Goal: Find specific page/section: Find specific page/section

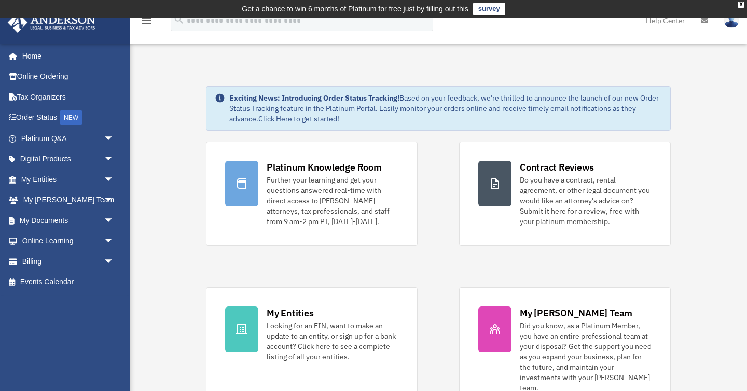
click at [60, 219] on link "My Documents arrow_drop_down" at bounding box center [68, 220] width 122 height 21
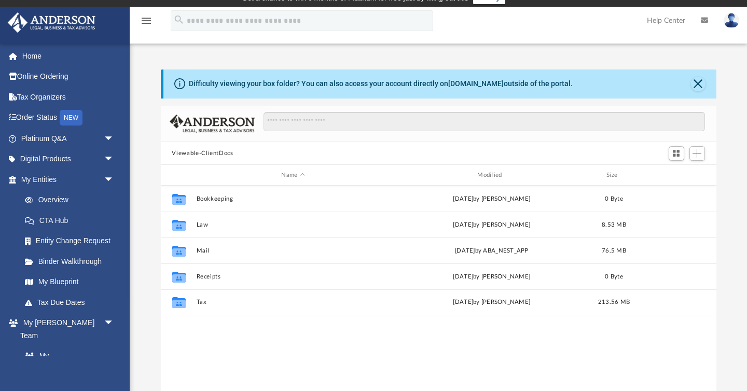
scroll to position [12, 0]
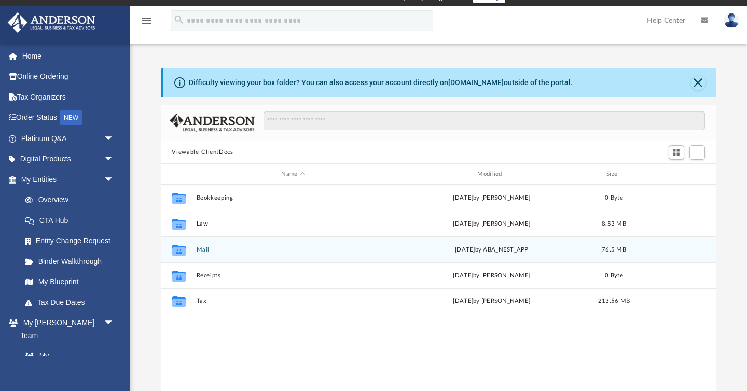
click at [199, 249] on button "Mail" at bounding box center [293, 249] width 194 height 7
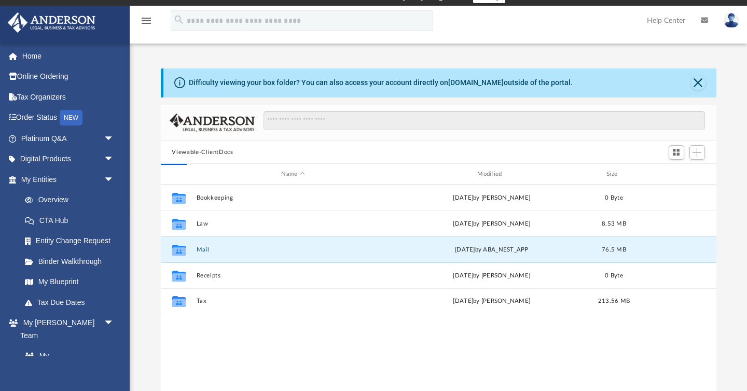
click at [144, 258] on div "Difficulty viewing your box folder? You can also access your account directly o…" at bounding box center [438, 233] width 617 height 331
click at [204, 248] on button "Mail" at bounding box center [293, 249] width 194 height 7
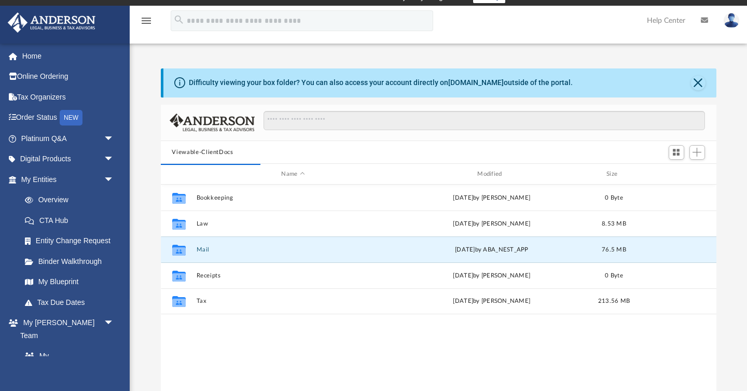
click at [149, 251] on div "Difficulty viewing your box folder? You can also access your account directly o…" at bounding box center [438, 233] width 617 height 331
click at [148, 236] on div "Difficulty viewing your box folder? You can also access your account directly o…" at bounding box center [438, 233] width 617 height 331
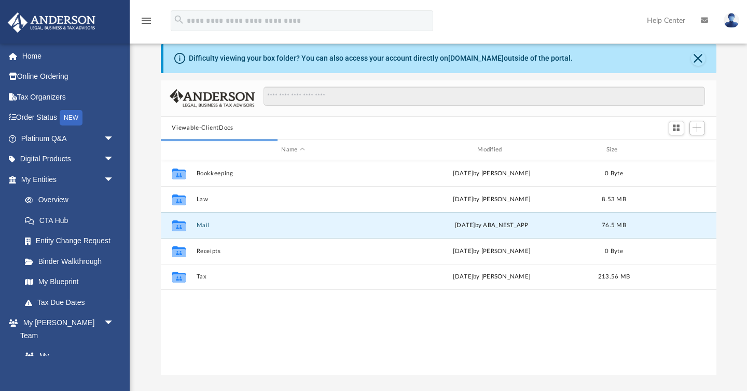
scroll to position [0, 0]
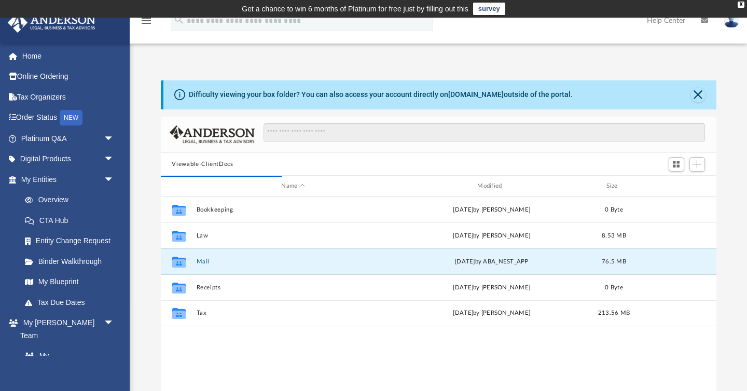
click at [148, 236] on div "Difficulty viewing your box folder? You can also access your account directly o…" at bounding box center [438, 245] width 617 height 331
click at [202, 261] on button "Mail" at bounding box center [293, 261] width 194 height 7
click at [153, 174] on div "Difficulty viewing your box folder? You can also access your account directly o…" at bounding box center [438, 245] width 617 height 331
